Goal: Find specific page/section: Find specific page/section

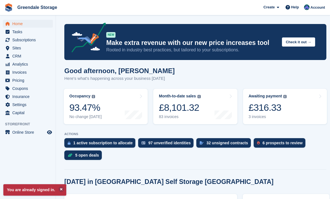
click at [25, 41] on span "Subscriptions" at bounding box center [29, 40] width 34 height 8
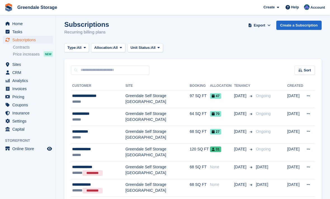
scroll to position [3, 0]
click at [307, 69] on span "Sort" at bounding box center [307, 71] width 7 height 6
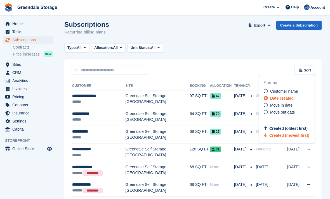
click at [224, 70] on div "Sort Sort by Customer name Date created Move in date Move out date Created (old…" at bounding box center [192, 67] width 257 height 16
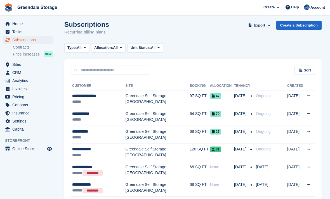
click at [102, 96] on div "**********" at bounding box center [98, 96] width 53 height 6
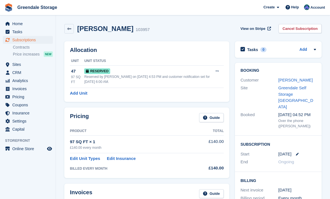
click at [299, 79] on link "Cassandra Holland" at bounding box center [295, 80] width 34 height 5
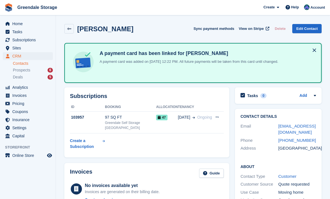
click at [38, 69] on div "Prospects 6" at bounding box center [33, 70] width 40 height 5
